Goal: Task Accomplishment & Management: Manage account settings

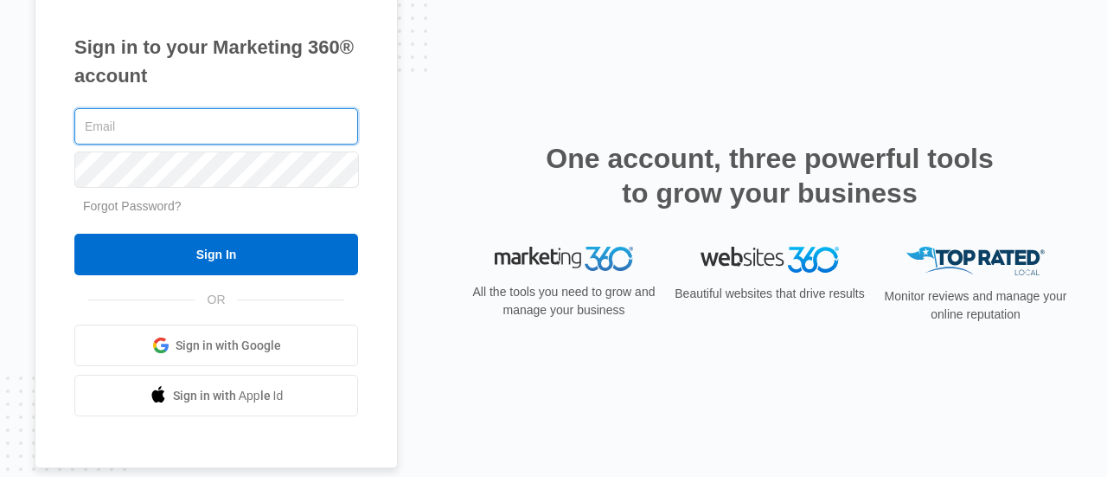
click at [243, 120] on input "text" at bounding box center [216, 126] width 284 height 36
type input "joinus@ajicorporate.com"
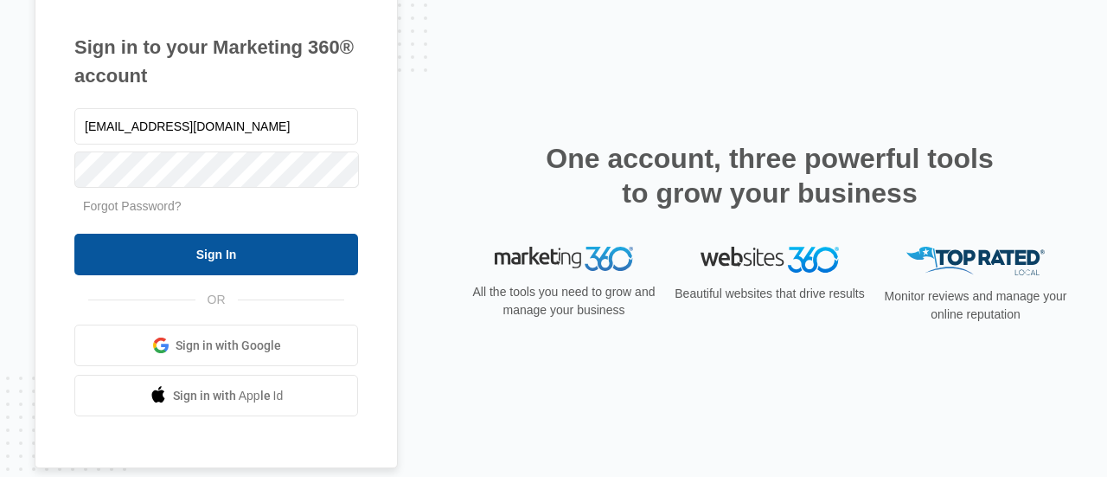
click at [218, 257] on input "Sign In" at bounding box center [216, 255] width 284 height 42
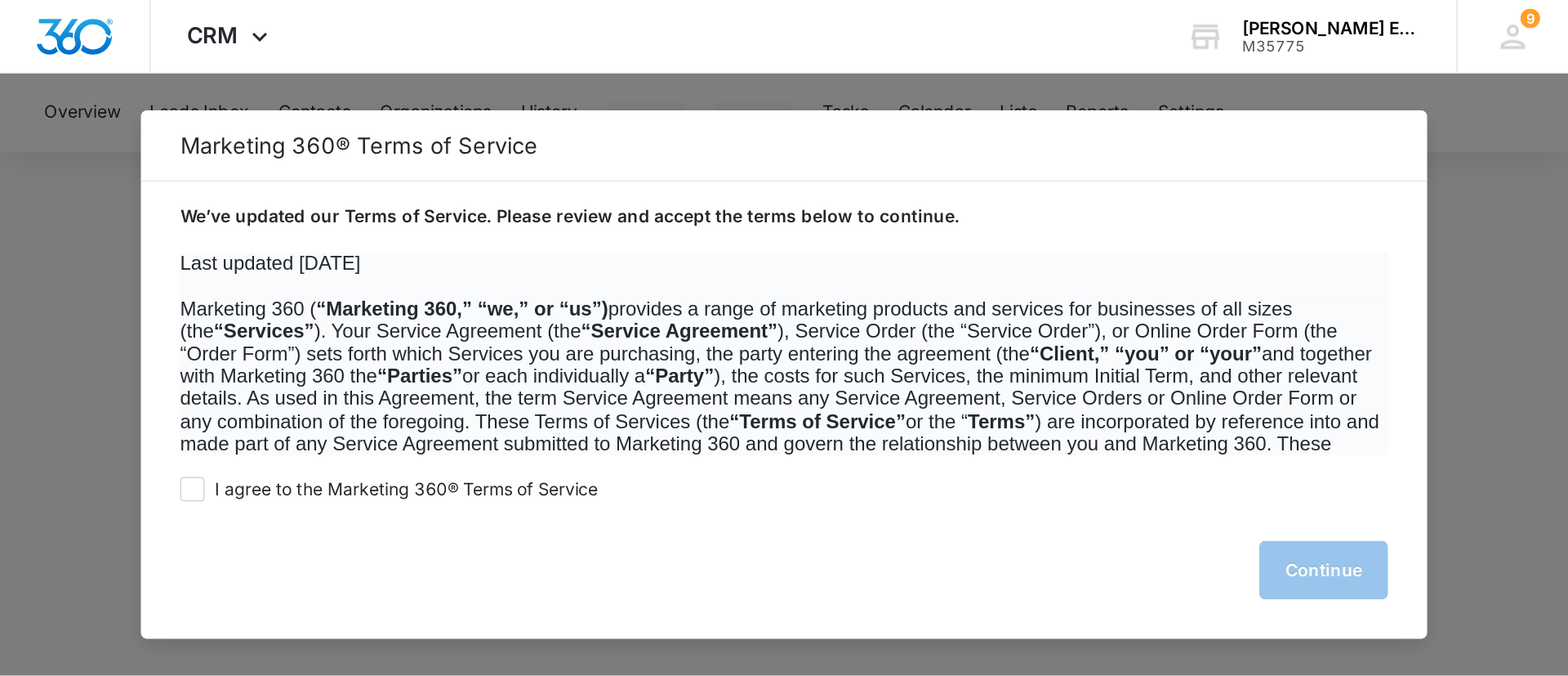
scroll to position [245, 0]
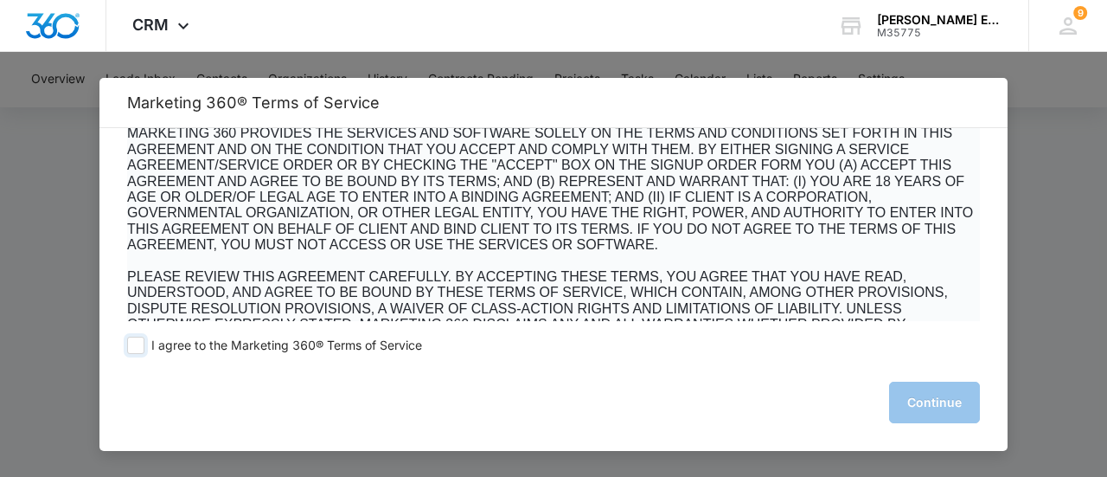
click at [132, 350] on span at bounding box center [135, 345] width 17 height 17
click at [132, 350] on input "I agree to the Marketing 360® Terms of Service" at bounding box center [135, 345] width 17 height 17
checkbox input "true"
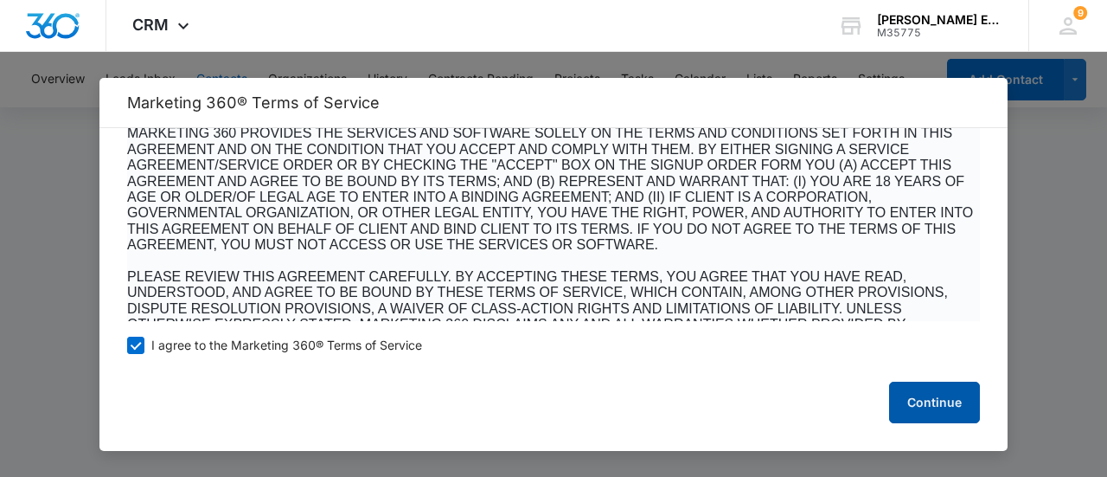
click at [948, 395] on button "Continue" at bounding box center [934, 403] width 91 height 42
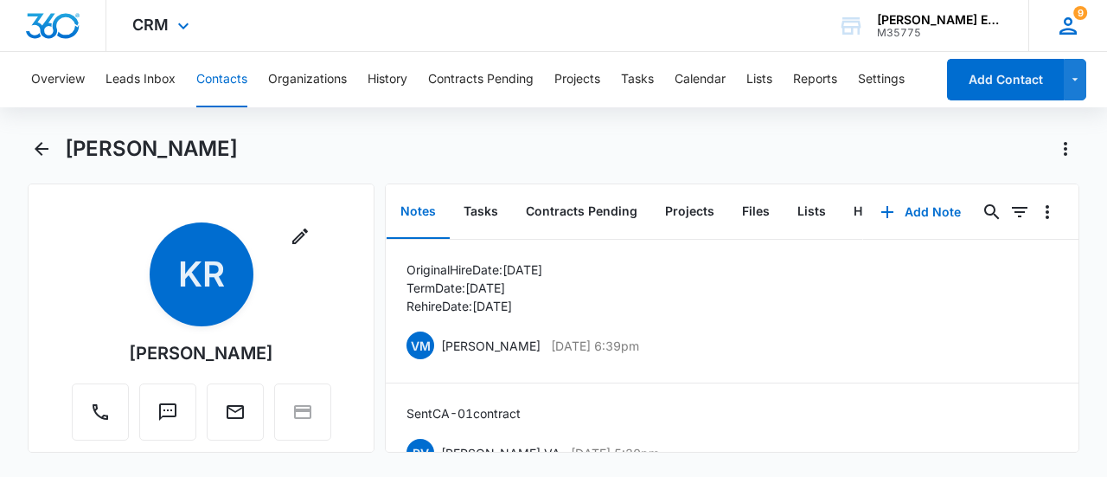
click at [1066, 27] on icon at bounding box center [1069, 26] width 26 height 26
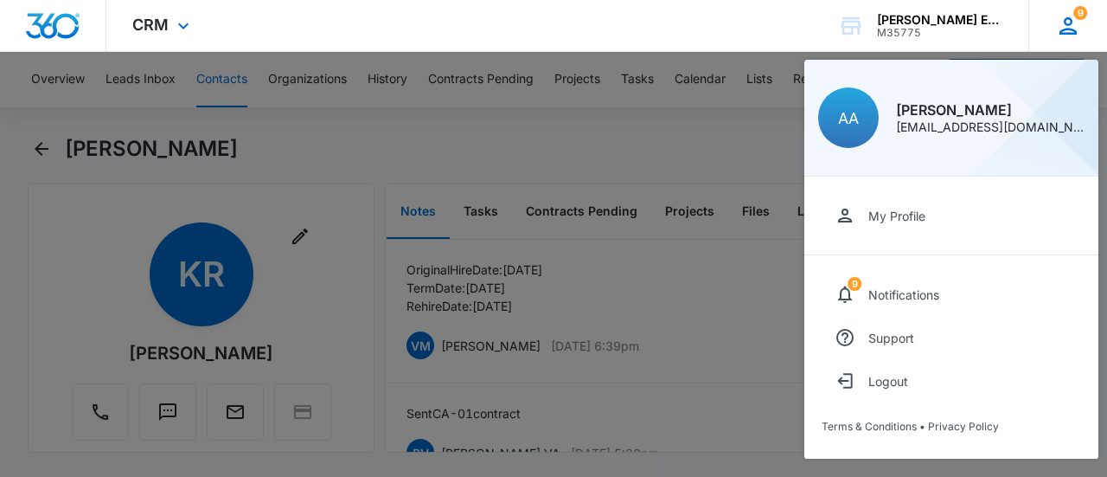
click at [1062, 31] on icon at bounding box center [1069, 26] width 26 height 26
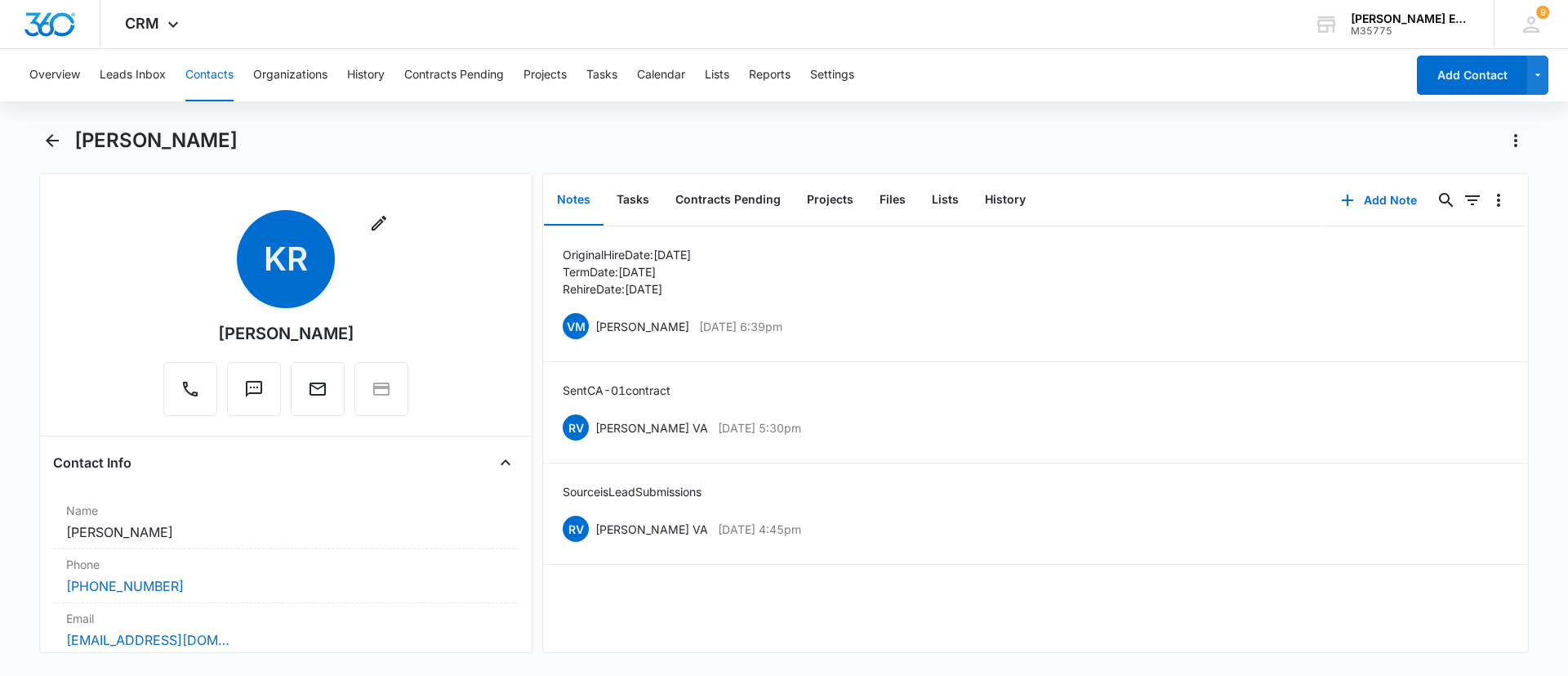
drag, startPoint x: 974, startPoint y: 1, endPoint x: 1039, endPoint y: 137, distance: 150.7
click at [1040, 136] on div "Kathy Rita Bischofberger" at bounding box center [801, 141] width 1455 height 26
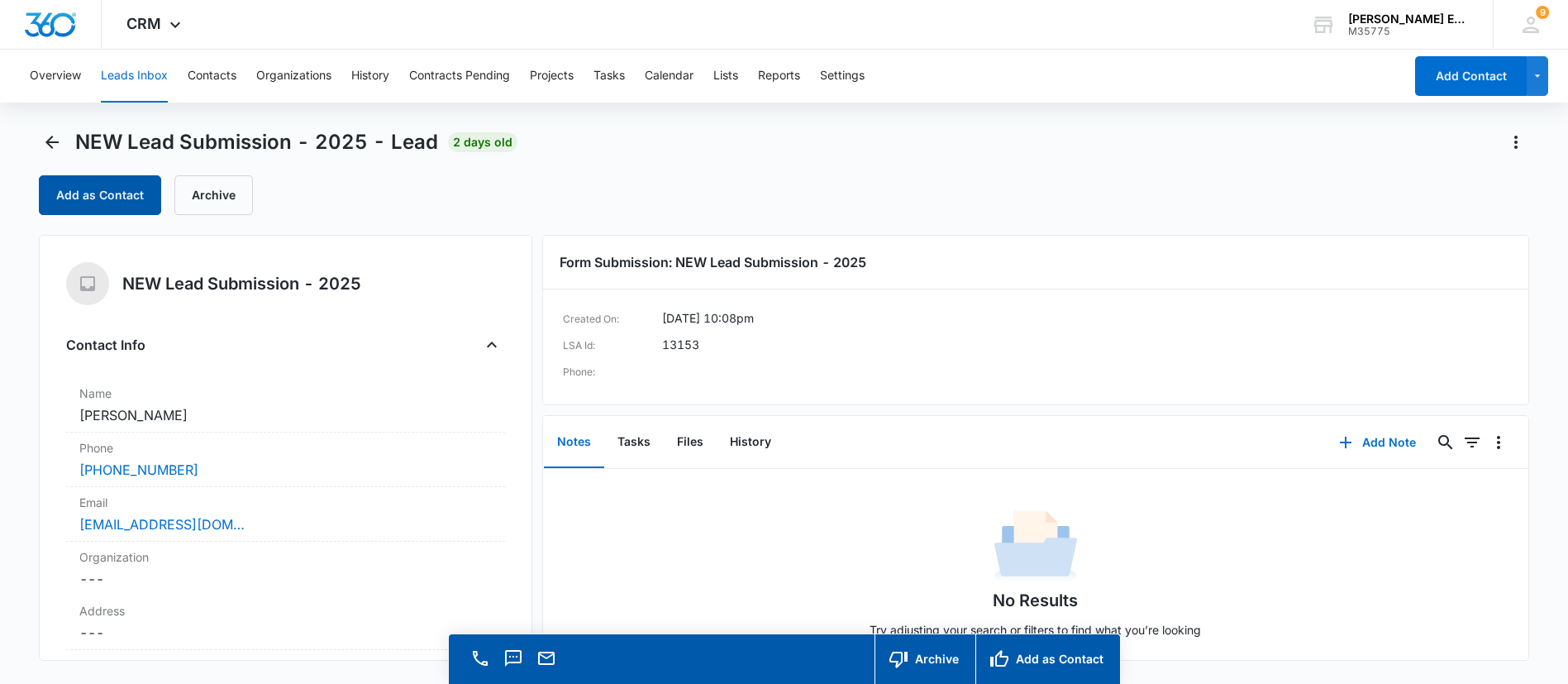
click at [107, 197] on button "Add as Contact" at bounding box center [100, 195] width 122 height 40
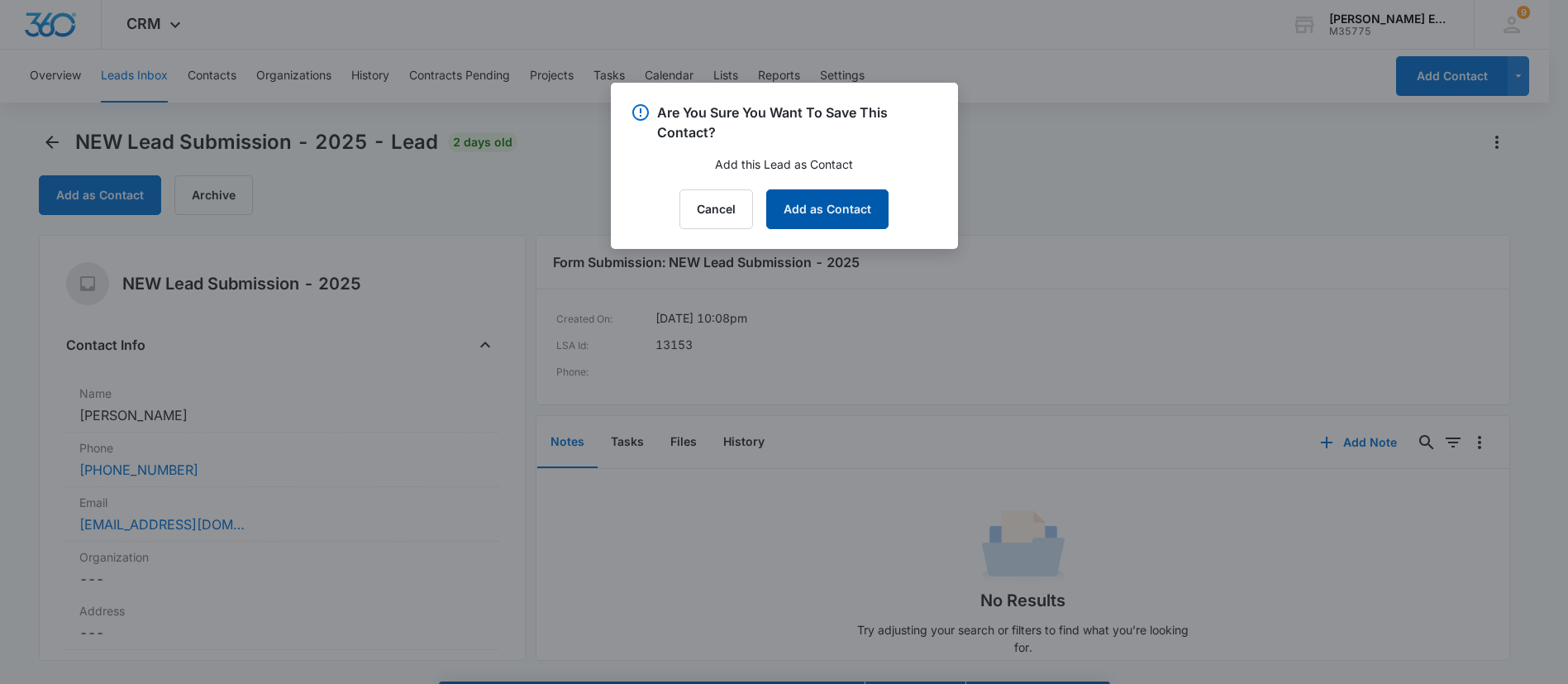
click at [819, 219] on button "Add as Contact" at bounding box center [827, 209] width 122 height 40
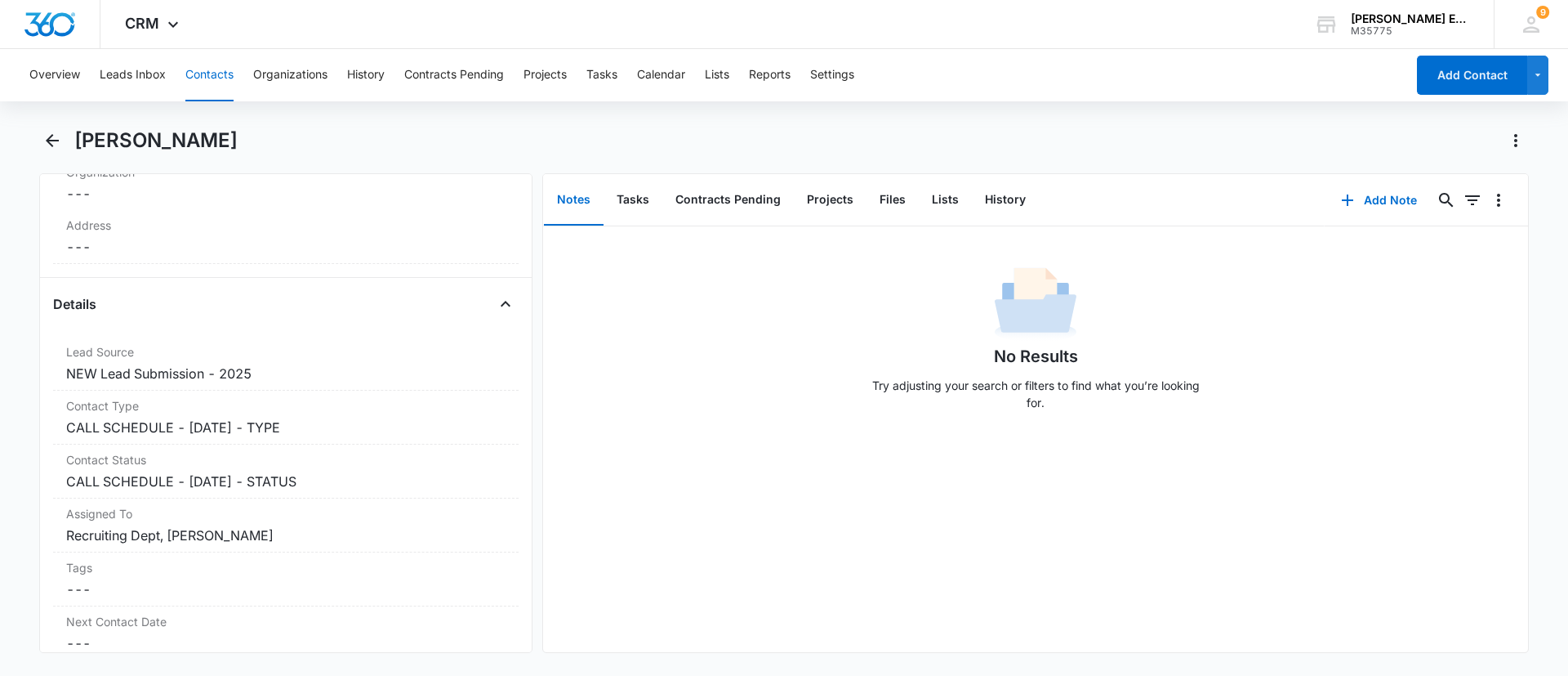
scroll to position [556, 0]
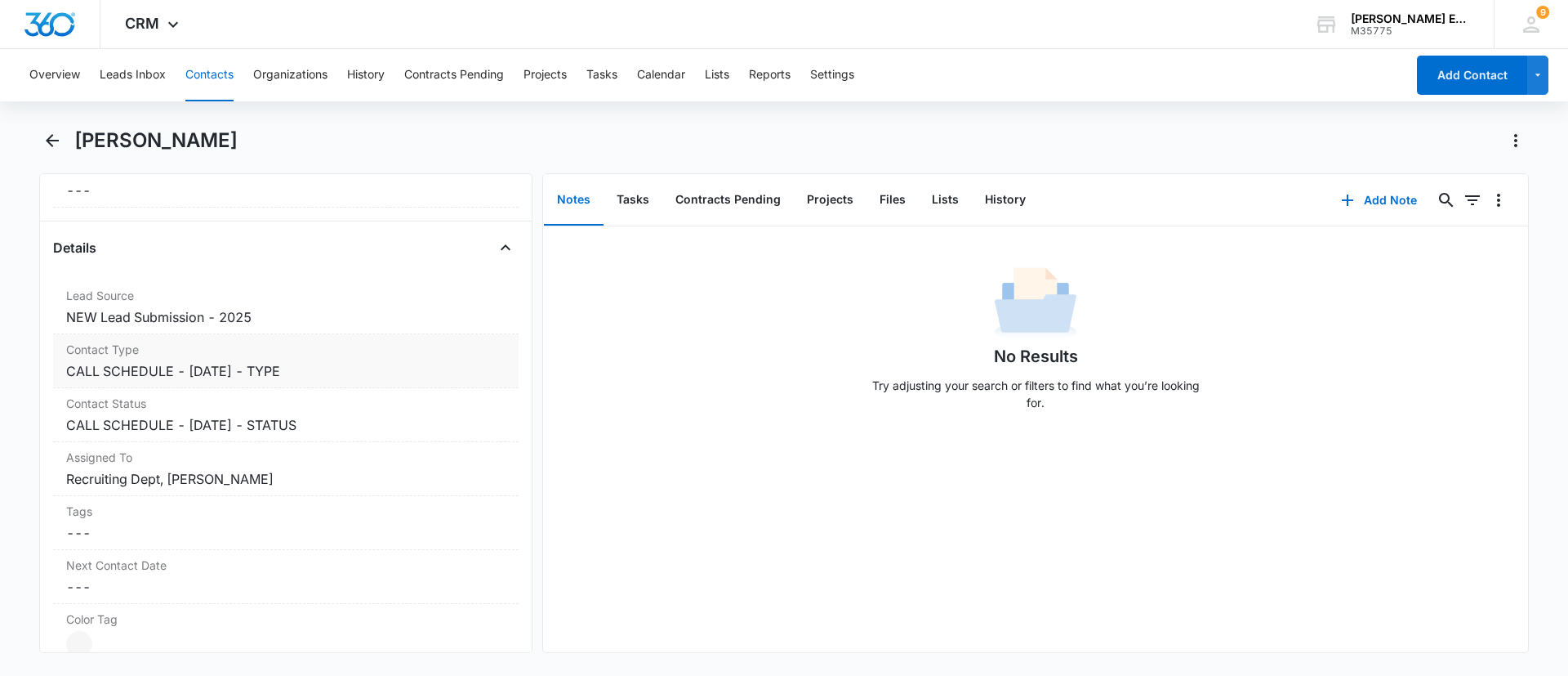
click at [375, 355] on label "Contact Type" at bounding box center [285, 349] width 439 height 17
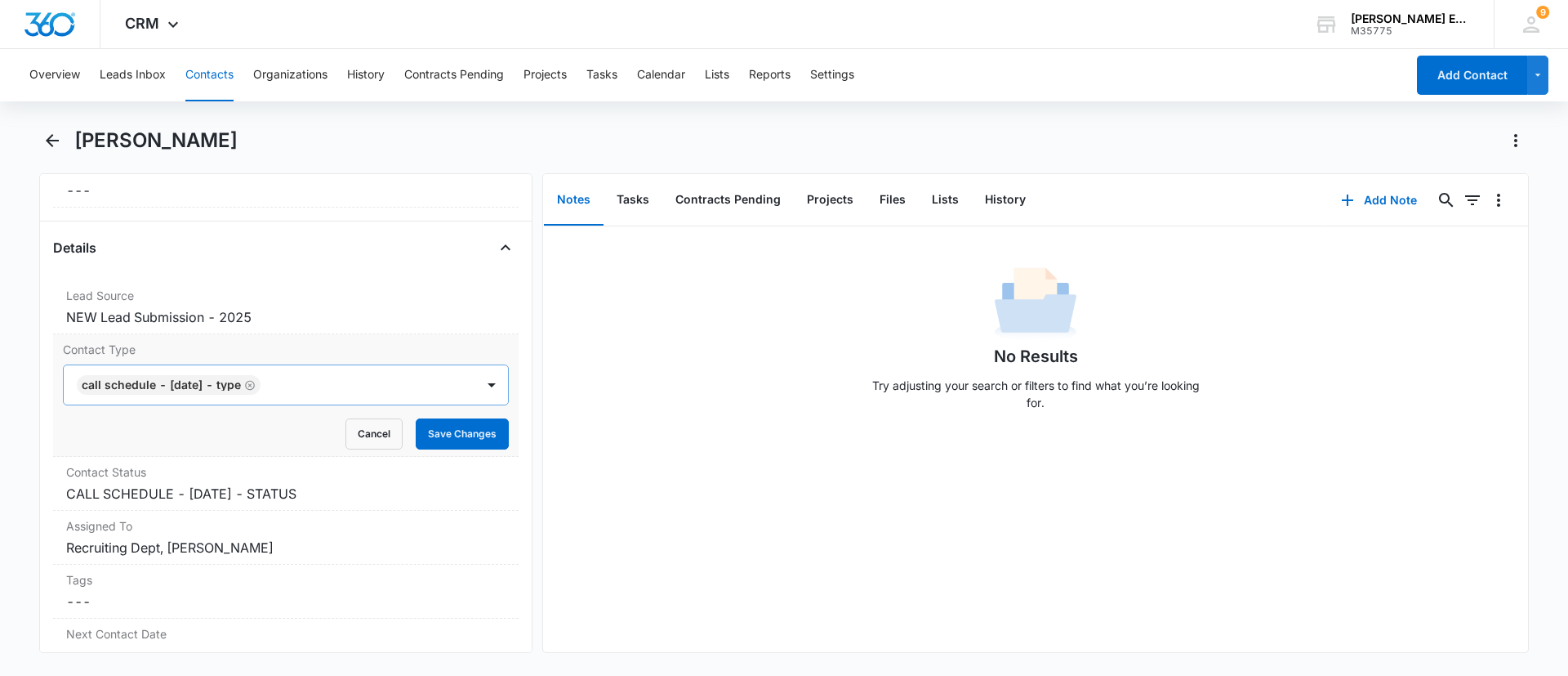
click at [255, 388] on icon "Remove CALL SCHEDULE - DEC 2024 - TYPE" at bounding box center [250, 384] width 9 height 9
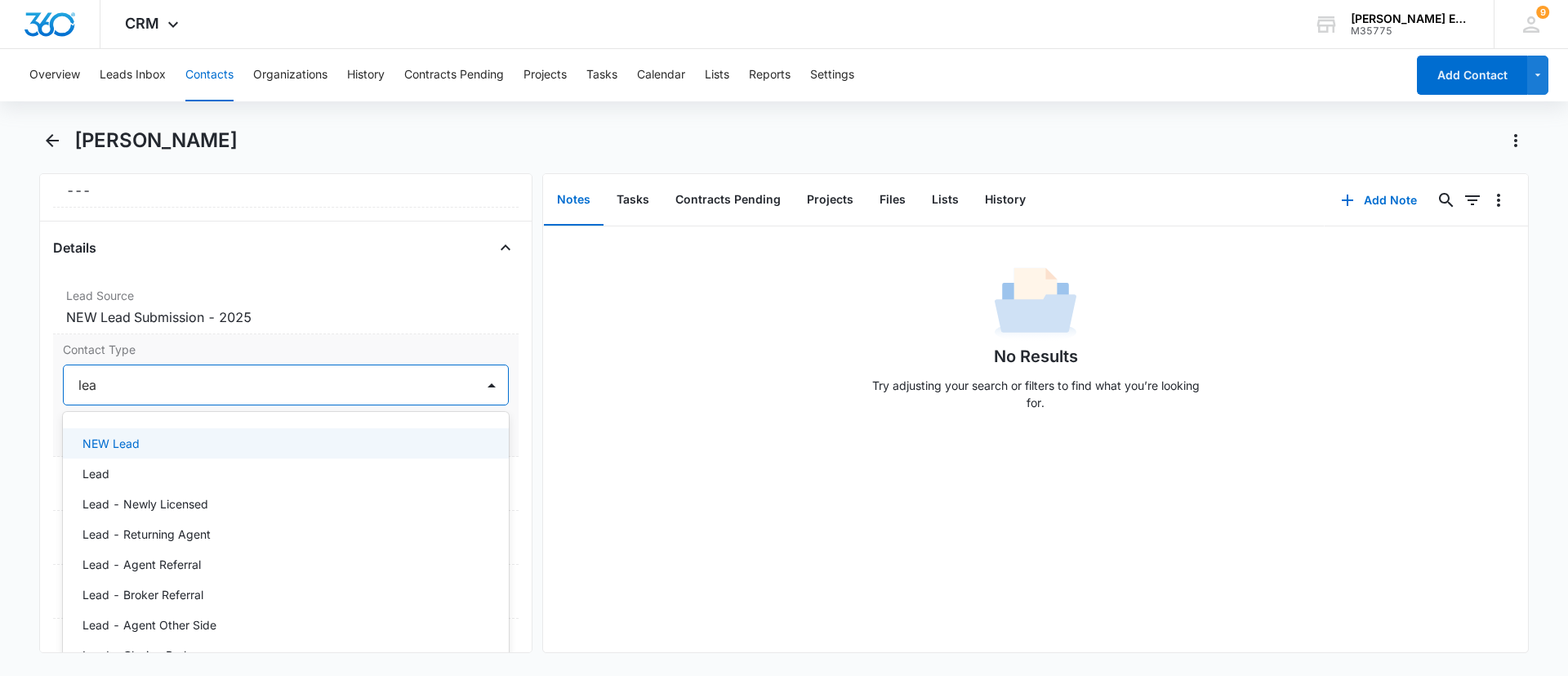
type input "lead"
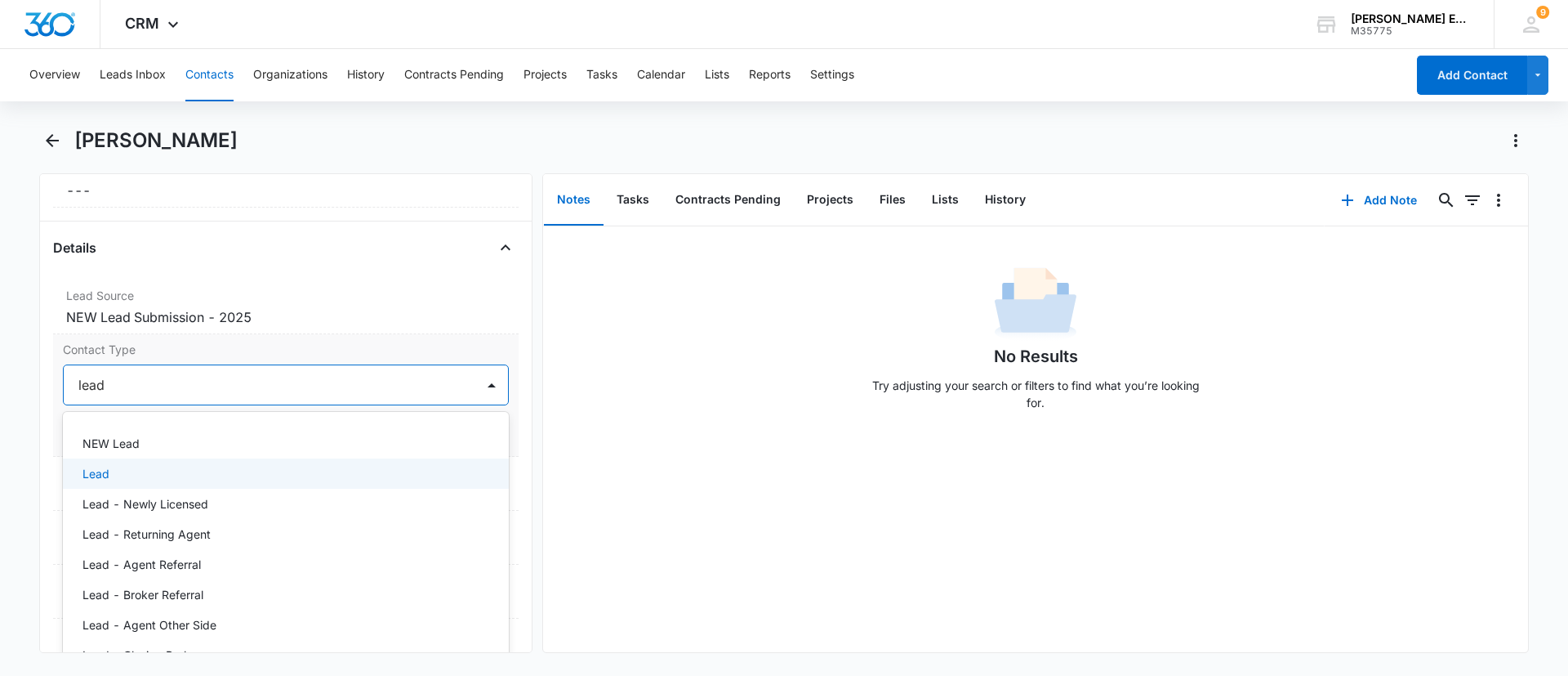
click at [314, 482] on div "Lead" at bounding box center [286, 473] width 446 height 30
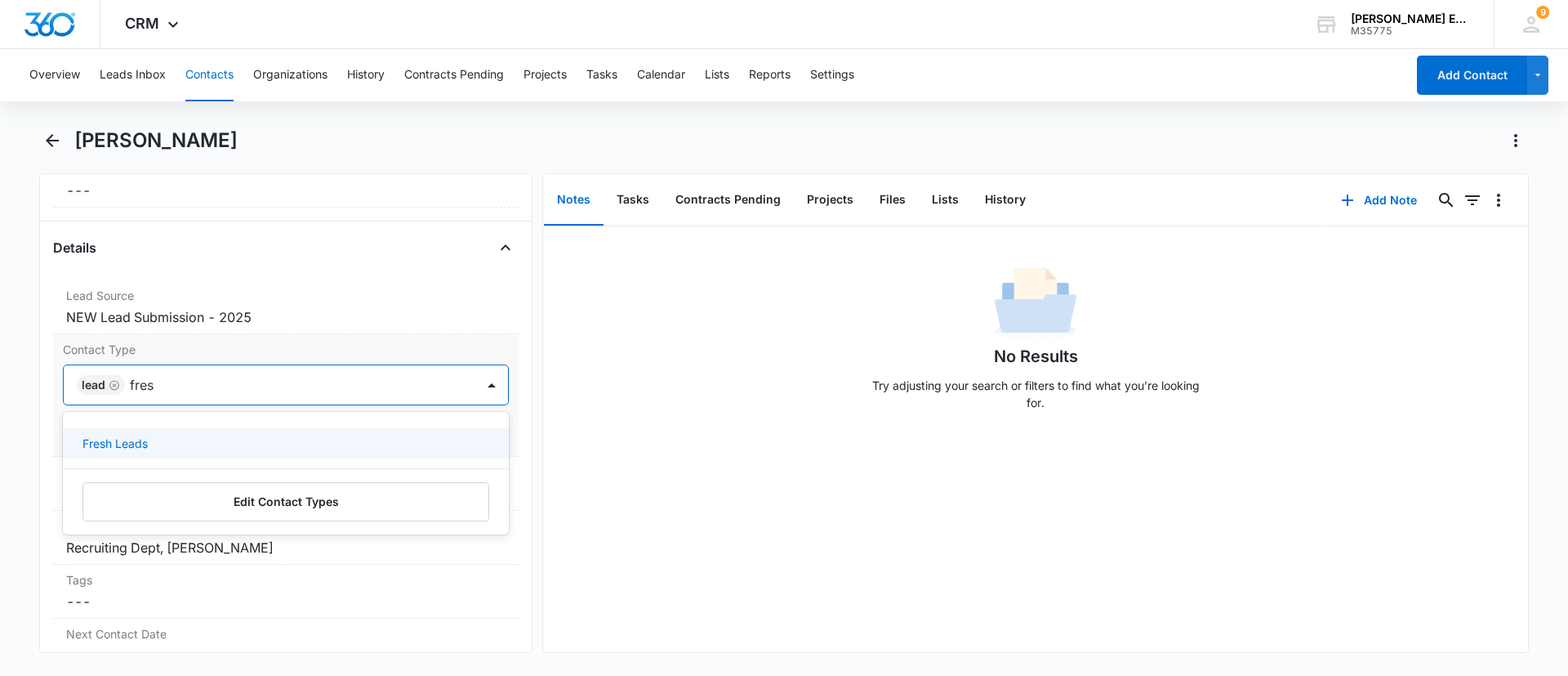
type input "fresh"
click at [312, 445] on div "Fresh Leads" at bounding box center [283, 443] width 403 height 17
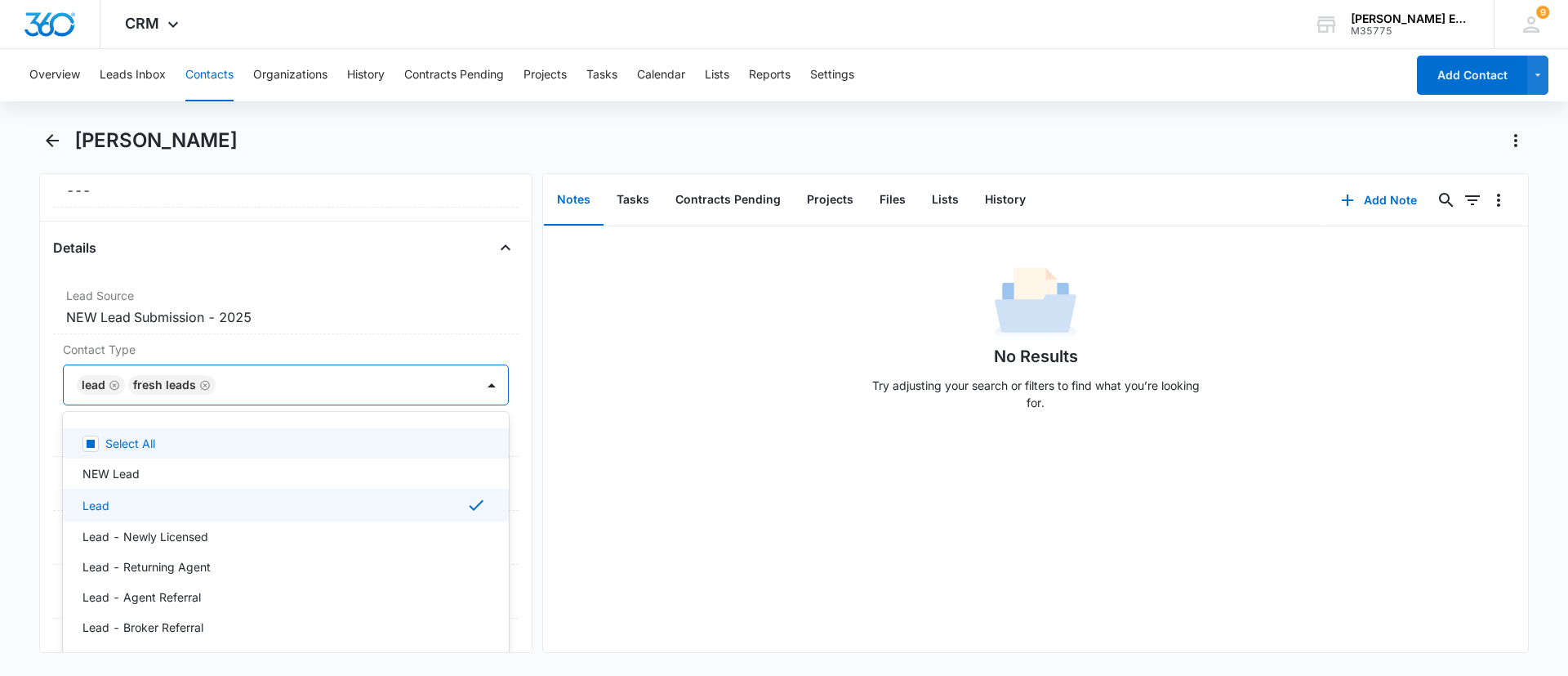
click at [638, 393] on div "No Results Try adjusting your search or filters to find what you’re looking for." at bounding box center [1035, 343] width 985 height 161
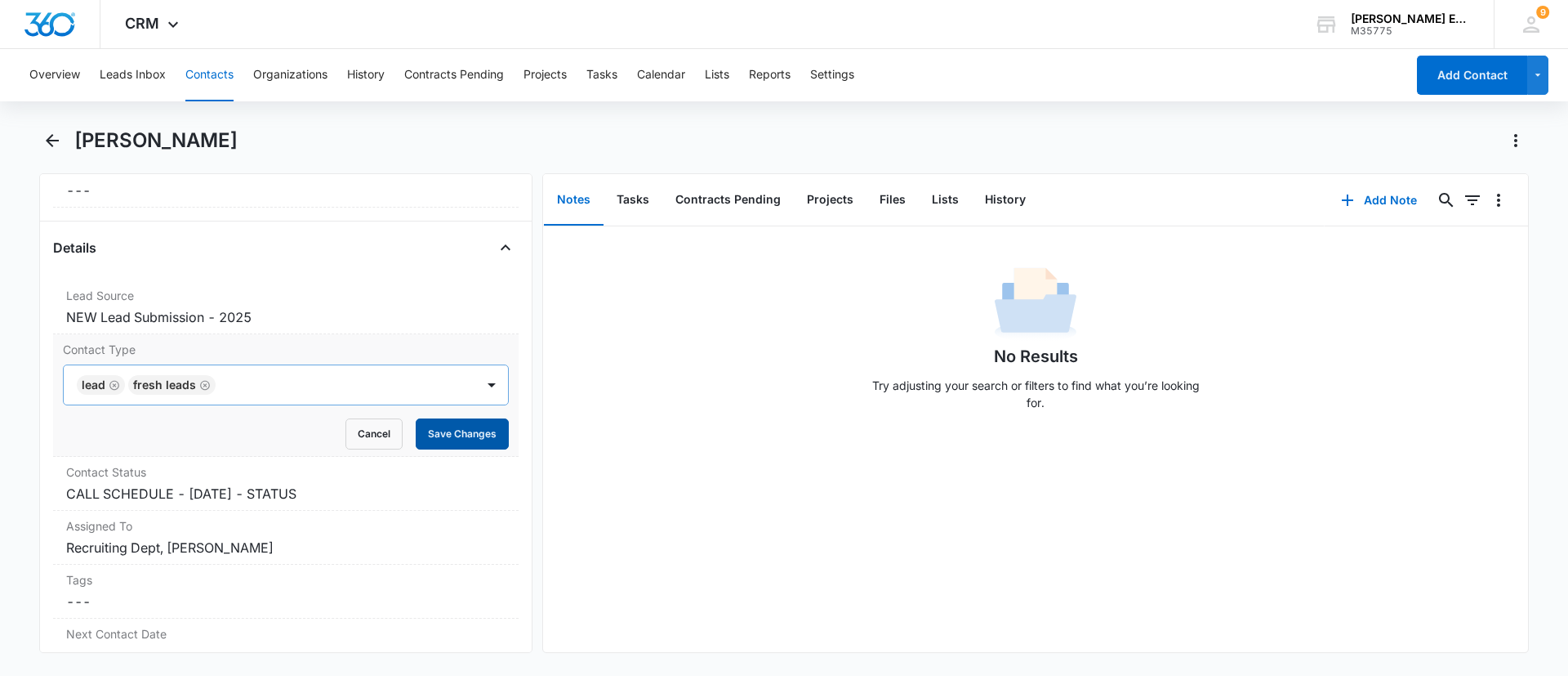
click at [444, 437] on button "Save Changes" at bounding box center [462, 433] width 93 height 31
click at [396, 490] on dd "Cancel Save Changes CALL SCHEDULE - [DATE] - STATUS" at bounding box center [285, 493] width 439 height 20
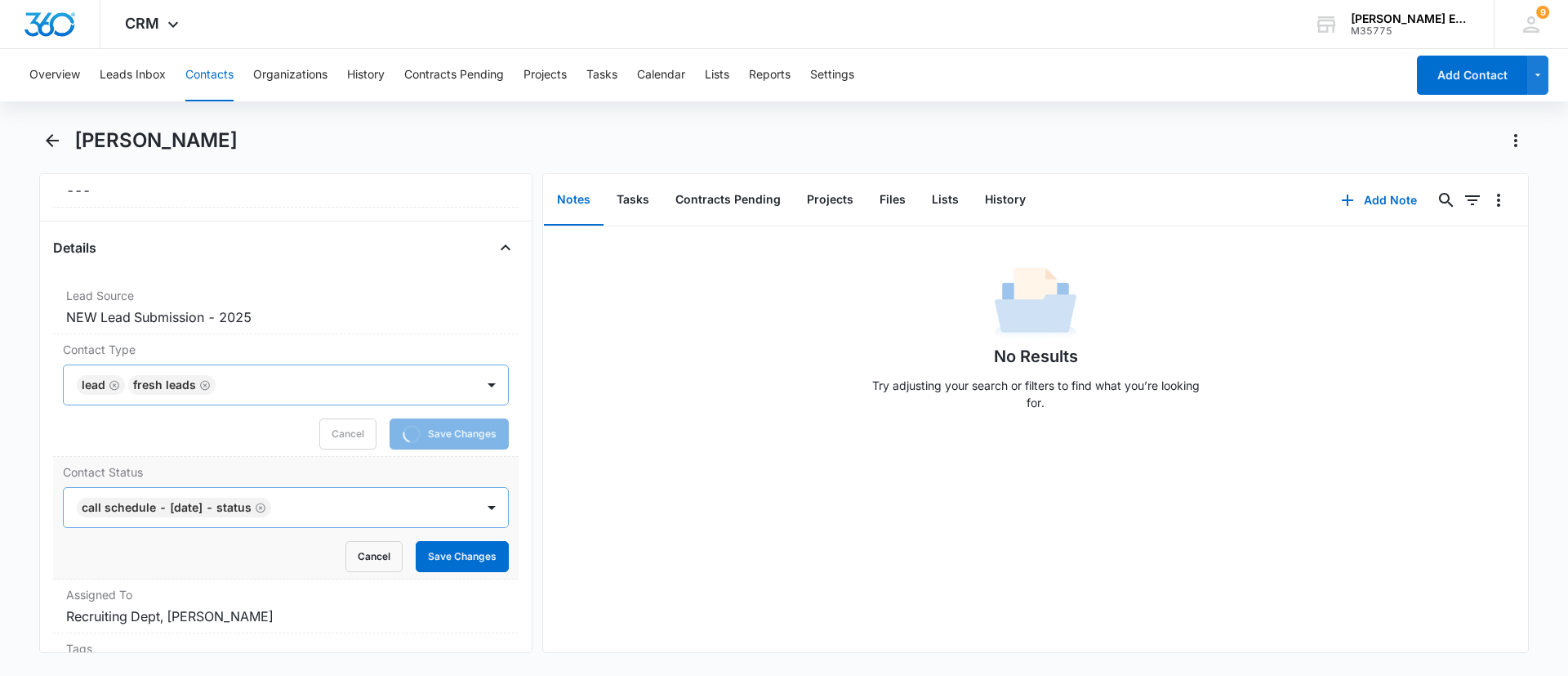
click at [266, 506] on icon "Remove CALL SCHEDULE - DEC 2024 - STATUS" at bounding box center [261, 507] width 11 height 12
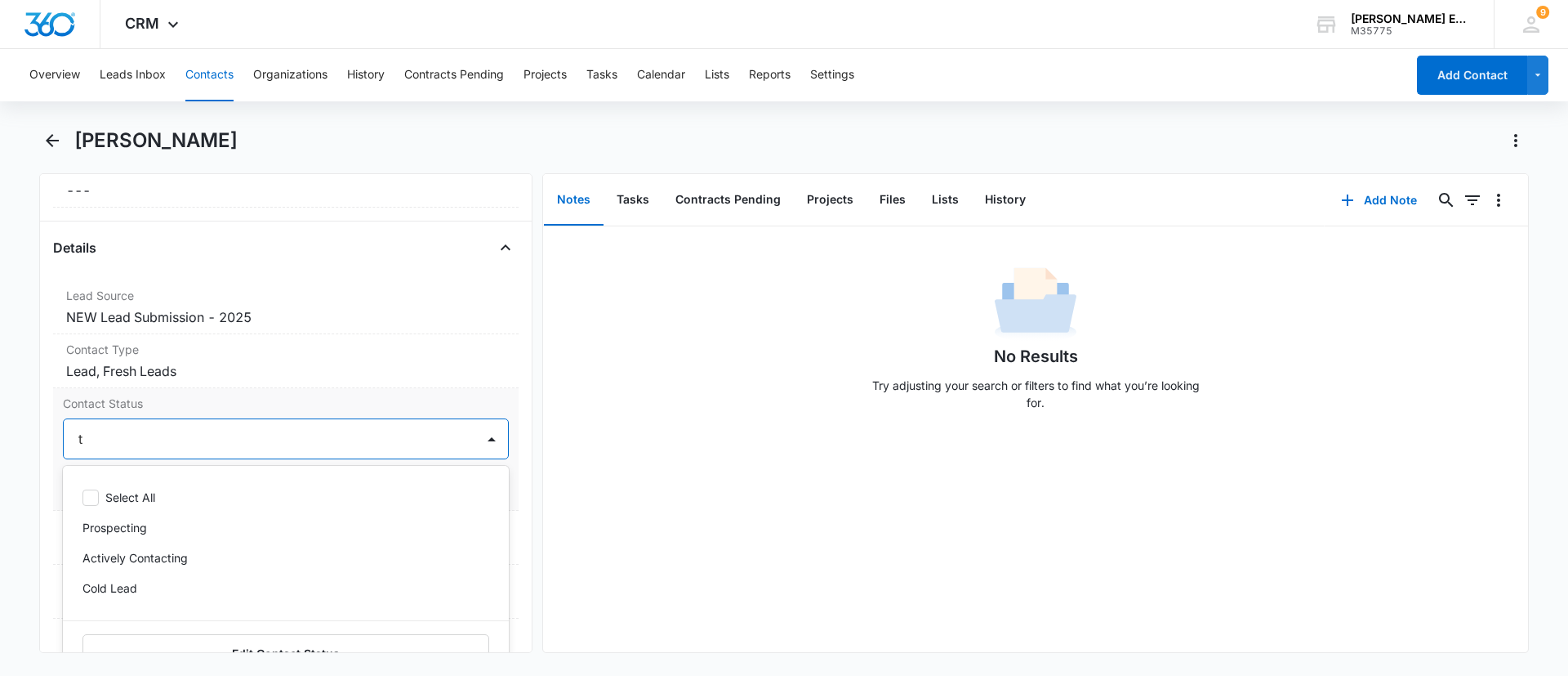
type input "tx"
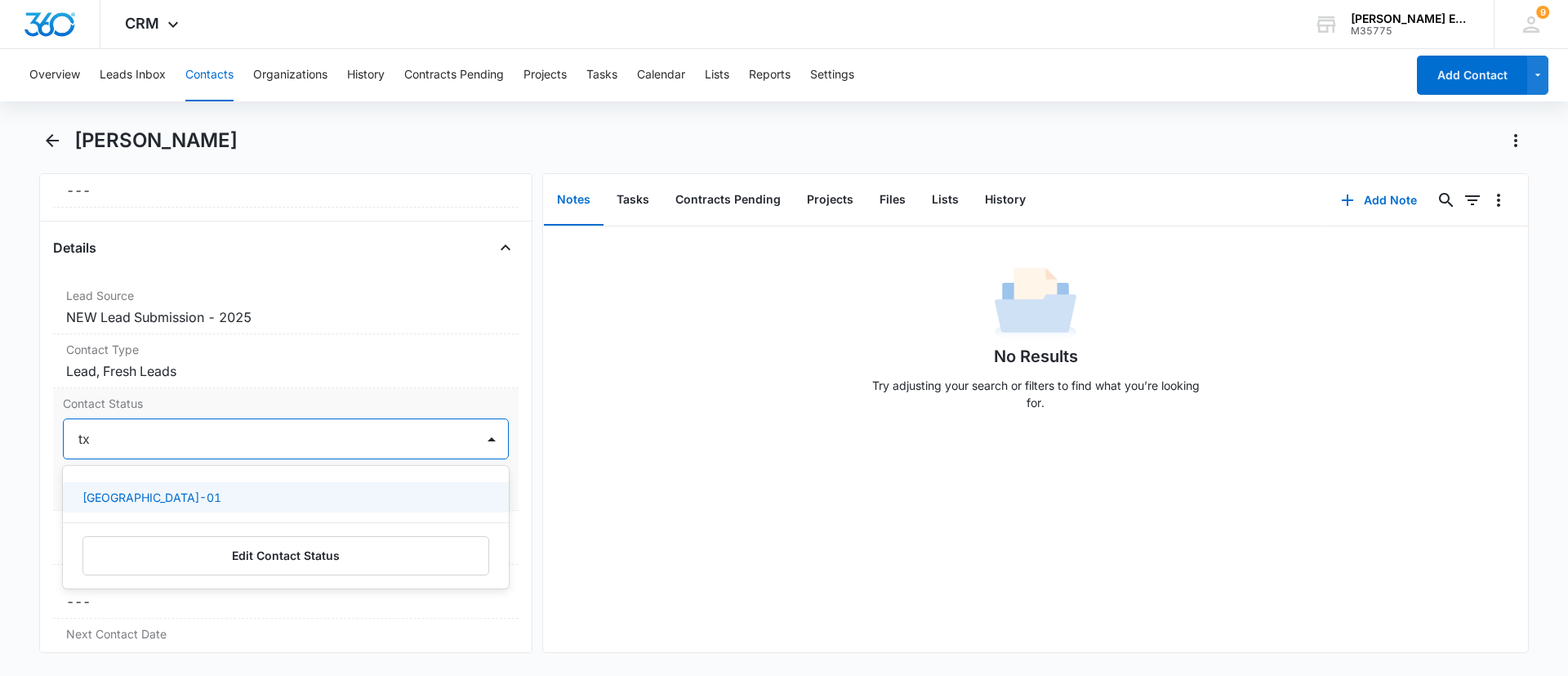
click at [291, 496] on div "[GEOGRAPHIC_DATA]-01" at bounding box center [283, 497] width 403 height 17
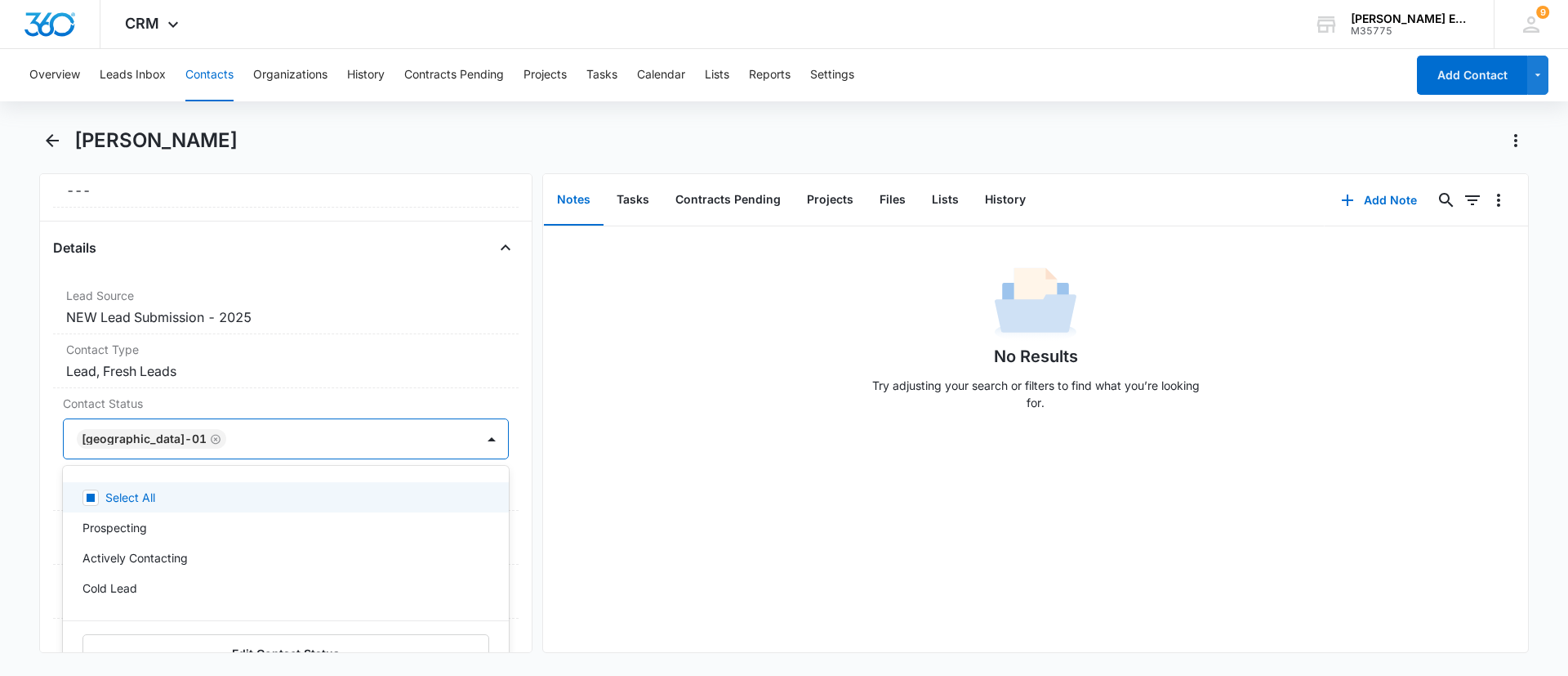
click at [684, 423] on div "No Results Try adjusting your search or filters to find what you’re looking for." at bounding box center [1035, 343] width 985 height 161
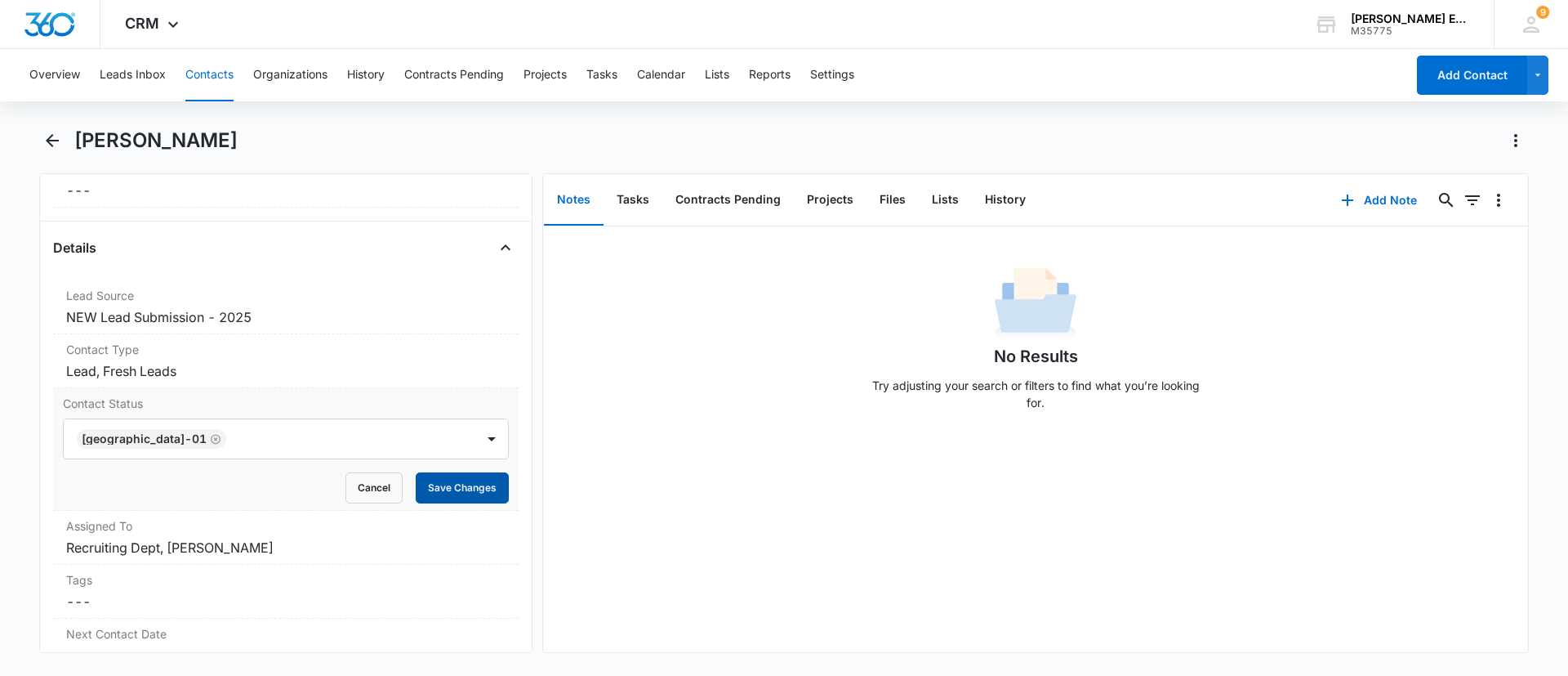
click at [440, 496] on button "Save Changes" at bounding box center [462, 487] width 93 height 31
